Goal: Information Seeking & Learning: Learn about a topic

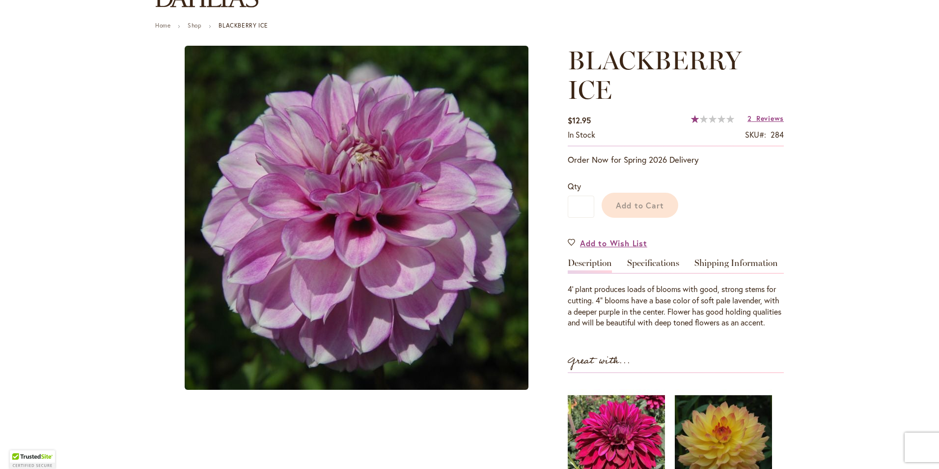
scroll to position [117, 0]
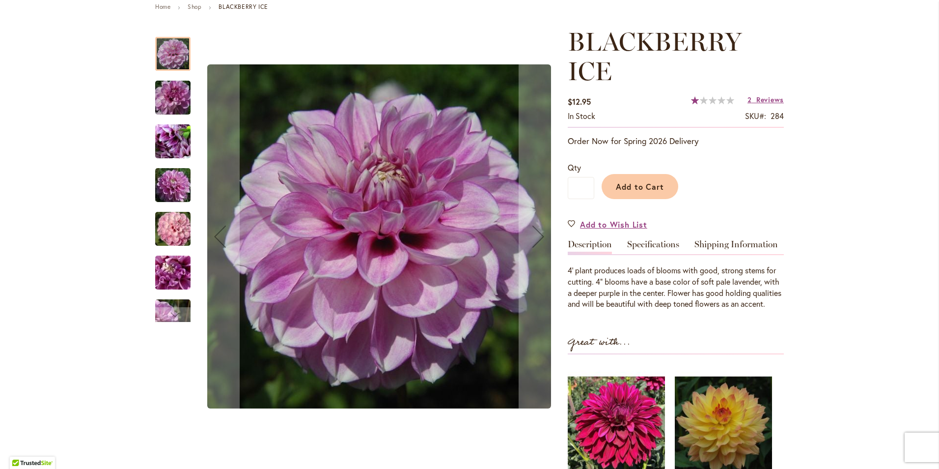
click at [171, 188] on img "BLACKBERRY ICE" at bounding box center [173, 185] width 71 height 47
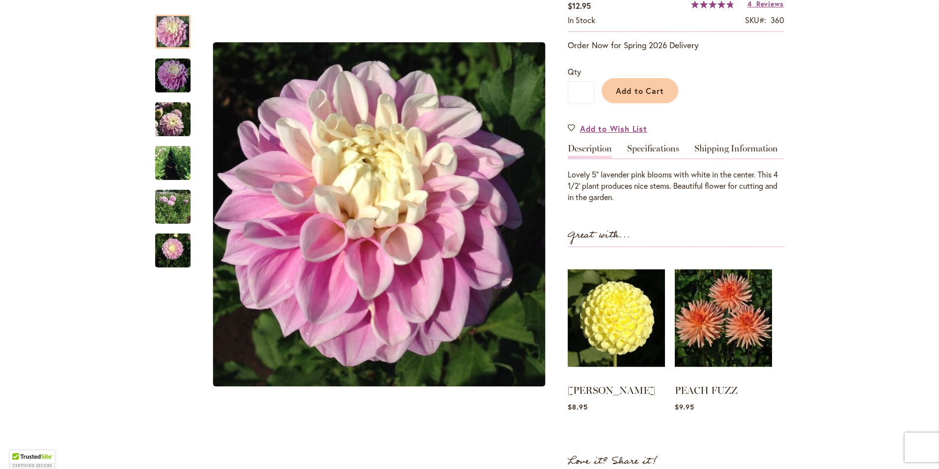
scroll to position [197, 0]
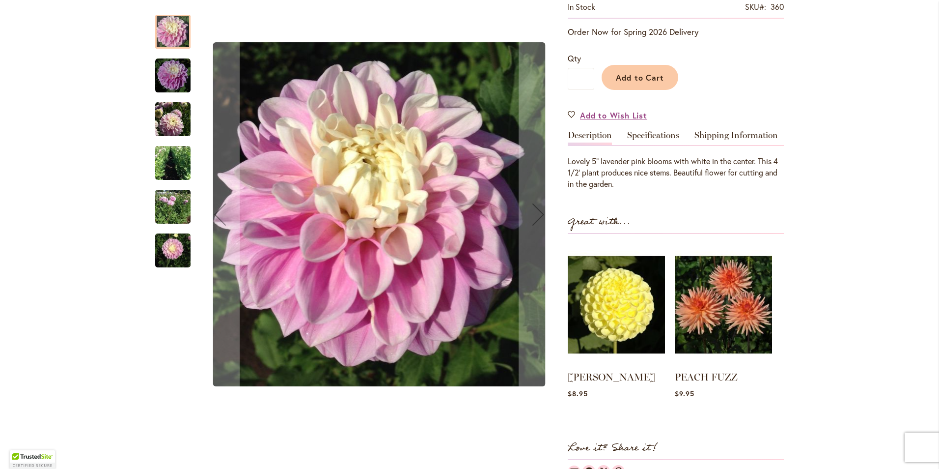
click at [173, 245] on img "FLUFFLES" at bounding box center [172, 250] width 35 height 47
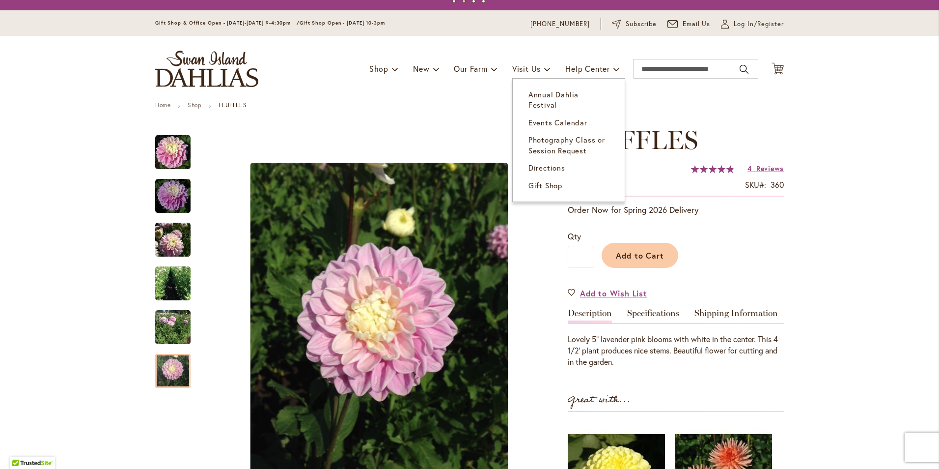
scroll to position [0, 0]
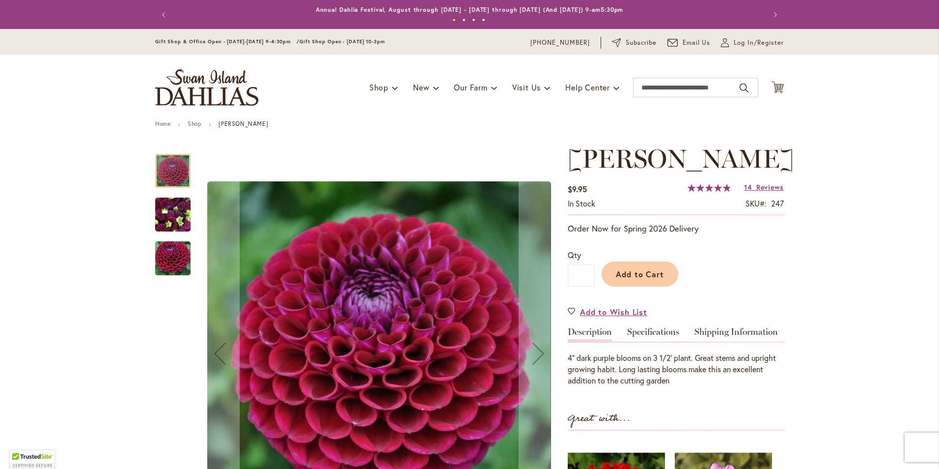
click at [178, 216] on img "IVANETTI" at bounding box center [172, 214] width 35 height 47
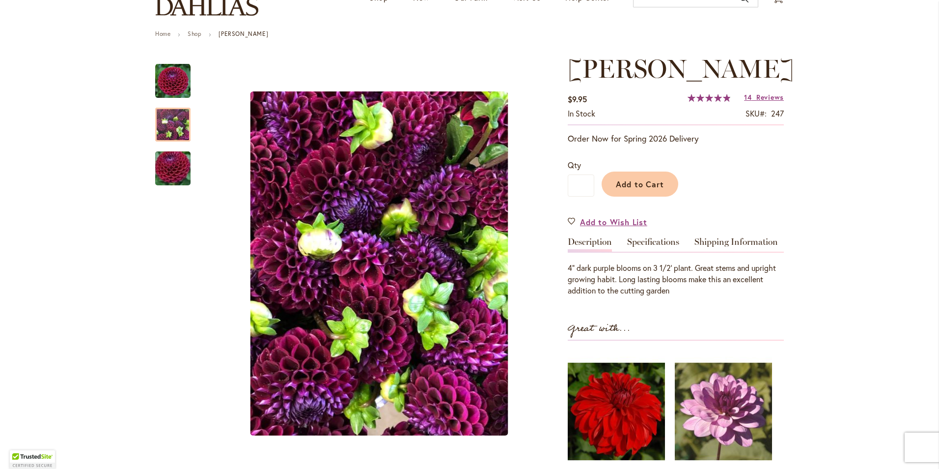
scroll to position [98, 0]
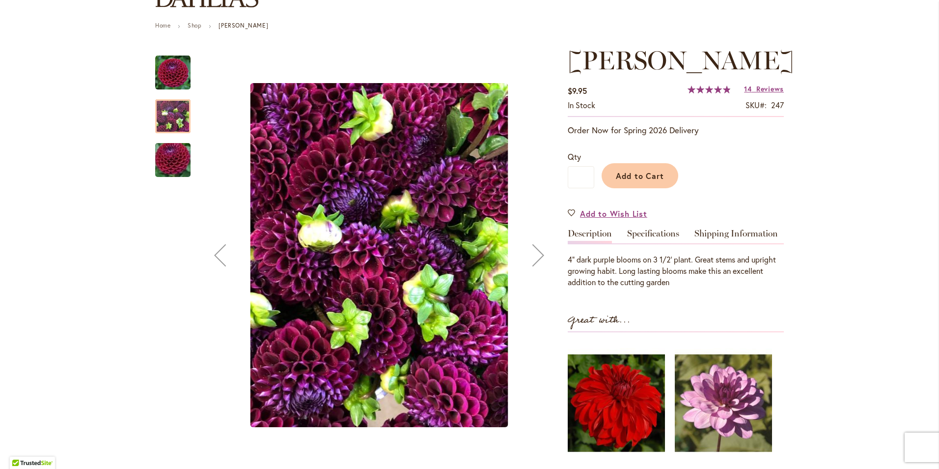
click at [159, 160] on img "IVANETTI" at bounding box center [173, 160] width 71 height 47
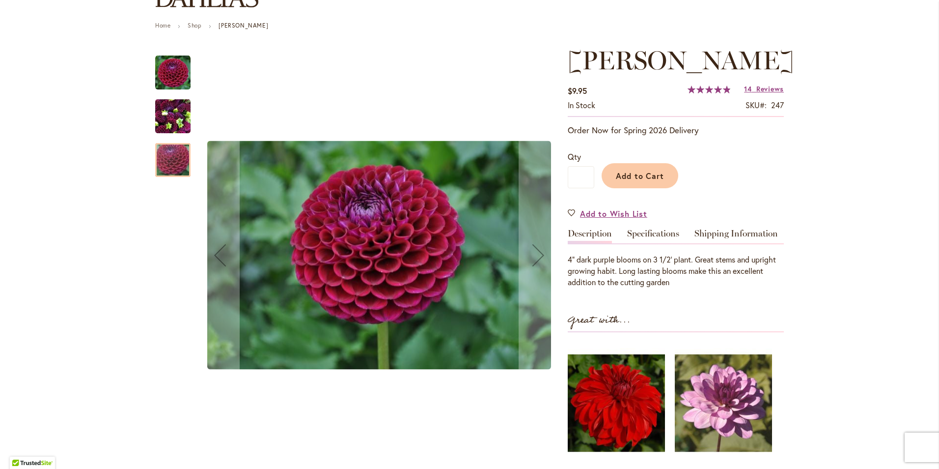
click at [157, 73] on img "Ivanetti" at bounding box center [172, 72] width 35 height 35
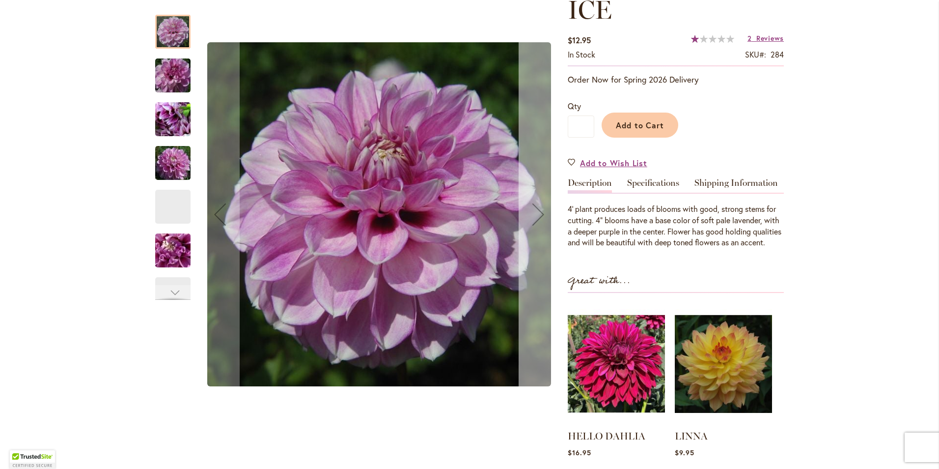
scroll to position [197, 0]
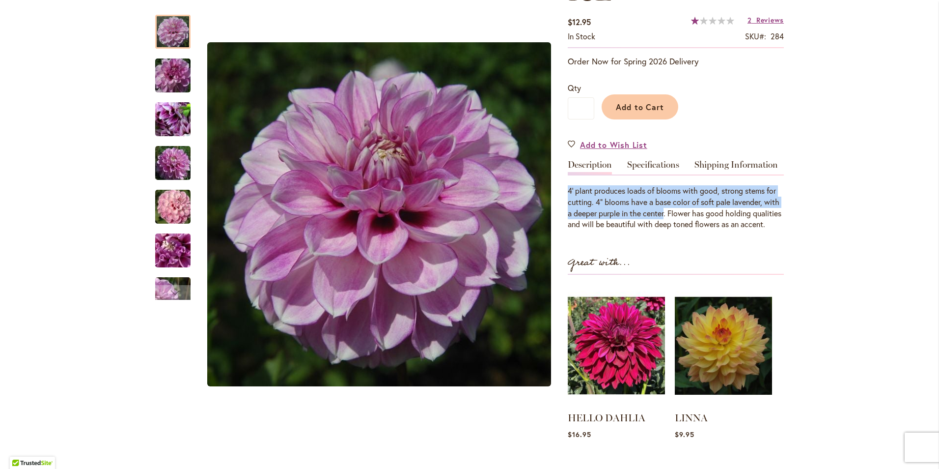
drag, startPoint x: 565, startPoint y: 192, endPoint x: 662, endPoint y: 211, distance: 99.6
click at [662, 211] on div "4' plant produces loads of blooms with good, strong stems for cutting. 4" bloom…" at bounding box center [676, 207] width 216 height 45
drag, startPoint x: 662, startPoint y: 211, endPoint x: 638, endPoint y: 207, distance: 24.9
copy div "4' plant produces loads of blooms with good, strong stems for cutting. 4" bloom…"
click at [649, 165] on link "Specifications" at bounding box center [653, 167] width 52 height 14
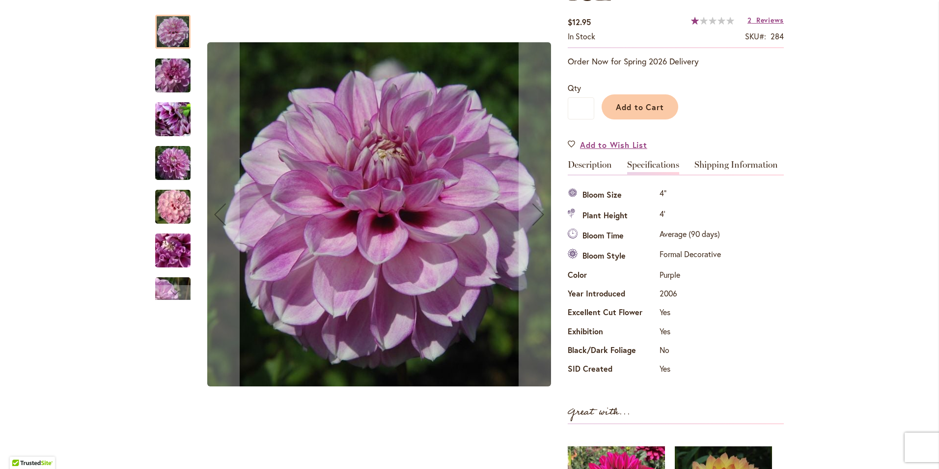
click at [157, 204] on img "BLACKBERRY ICE" at bounding box center [173, 206] width 71 height 47
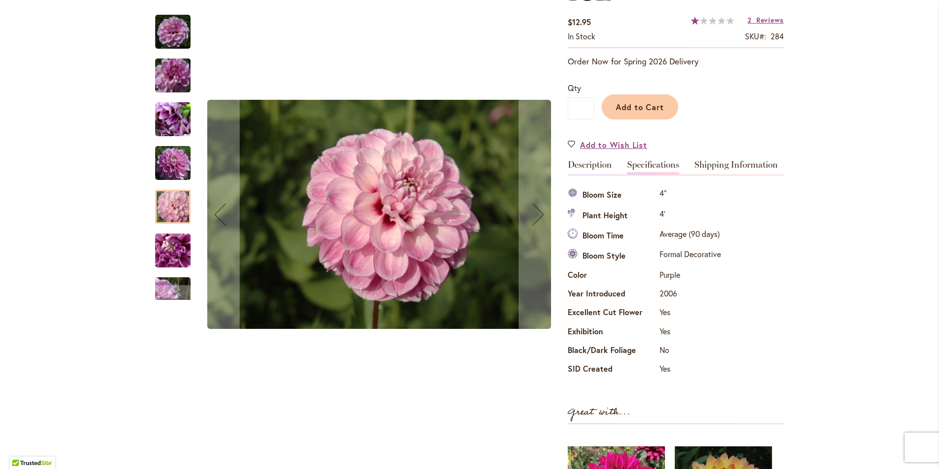
click at [174, 179] on img "BLACKBERRY ICE" at bounding box center [173, 163] width 71 height 47
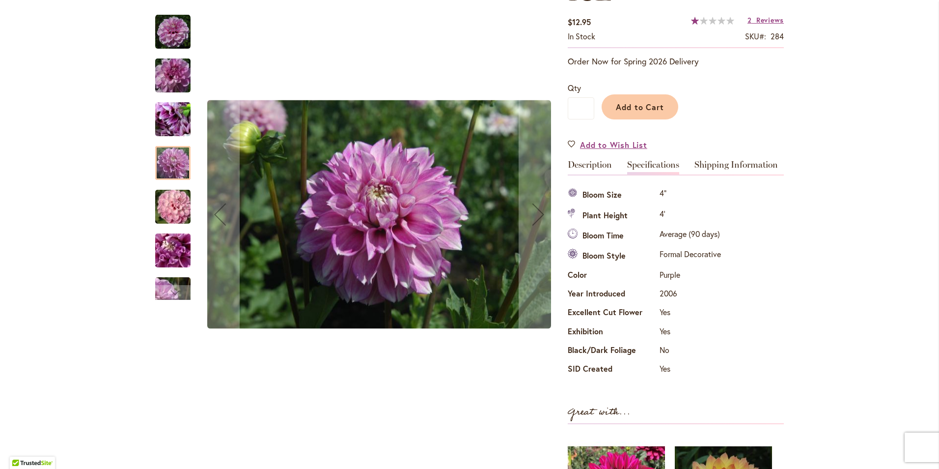
click at [174, 259] on img "BLACKBERRY ICE" at bounding box center [173, 250] width 71 height 47
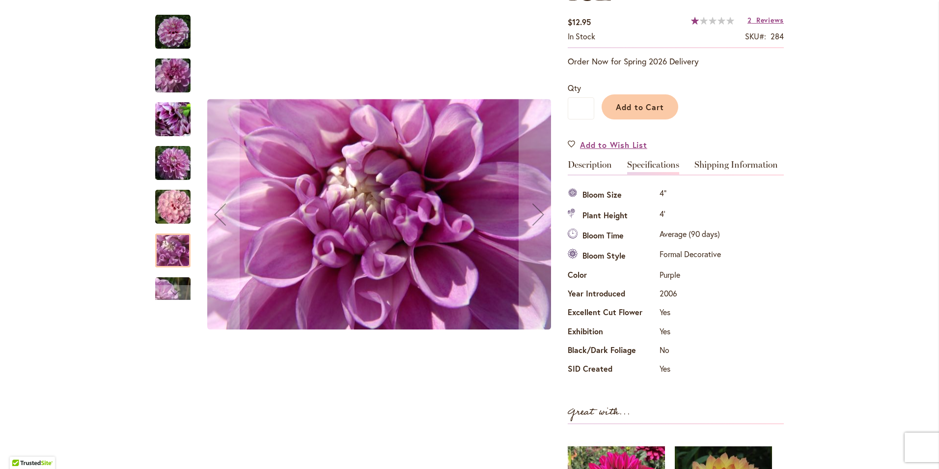
click at [173, 128] on img "BLACKBERRY ICE" at bounding box center [173, 119] width 71 height 53
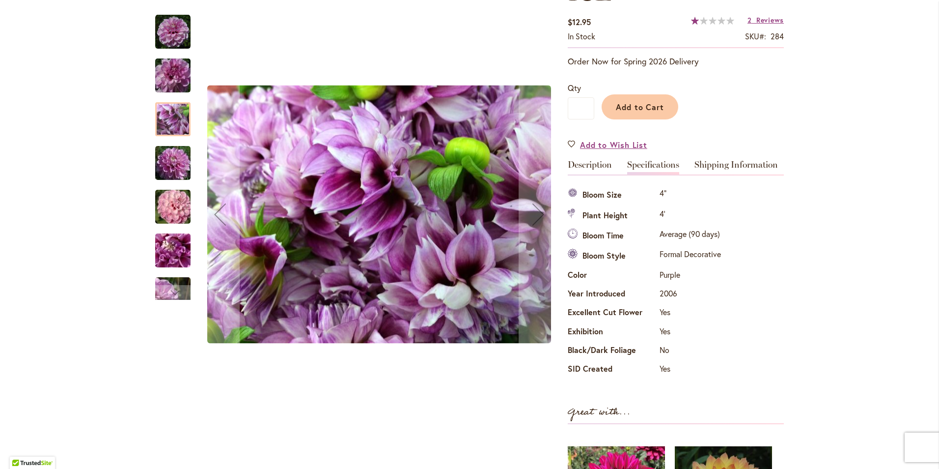
click at [173, 95] on div "BLACKBERRY ICE" at bounding box center [177, 114] width 45 height 44
click at [170, 83] on img "BLACKBERRY ICE" at bounding box center [173, 75] width 71 height 47
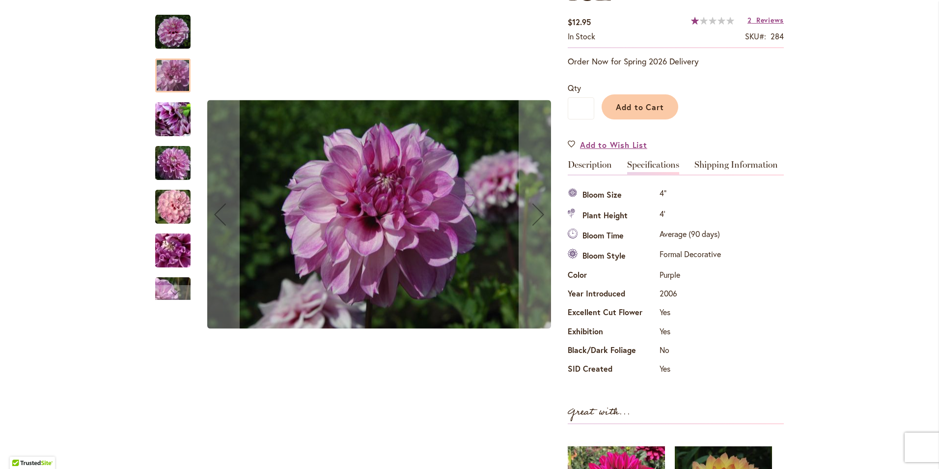
click at [170, 47] on img "BLACKBERRY ICE" at bounding box center [172, 31] width 35 height 35
click at [167, 43] on img "BLACKBERRY ICE" at bounding box center [172, 31] width 35 height 35
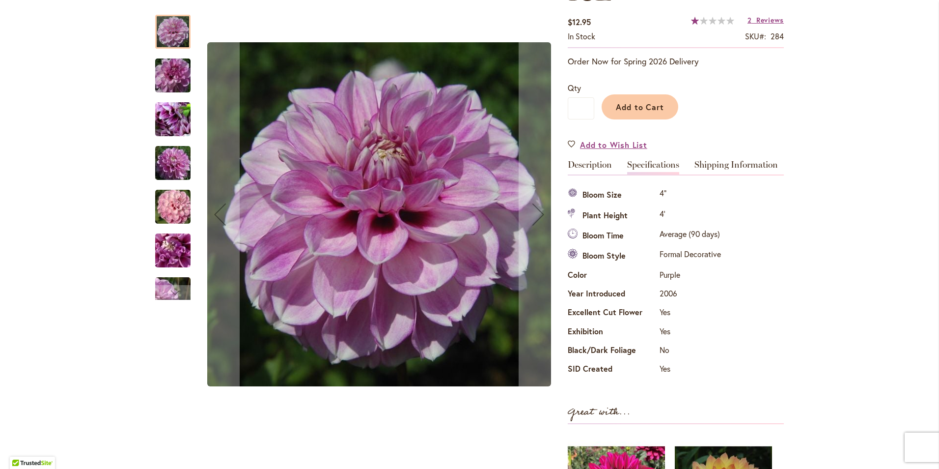
click at [173, 210] on img "BLACKBERRY ICE" at bounding box center [173, 206] width 71 height 47
